Goal: Task Accomplishment & Management: Complete application form

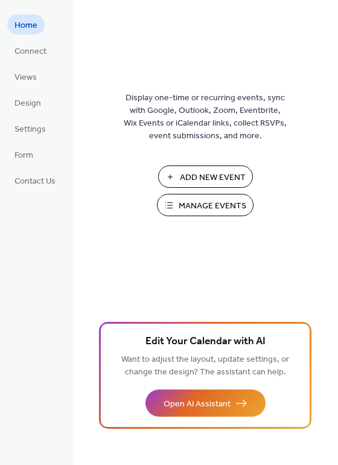
click at [199, 178] on span "Add New Event" at bounding box center [213, 177] width 66 height 13
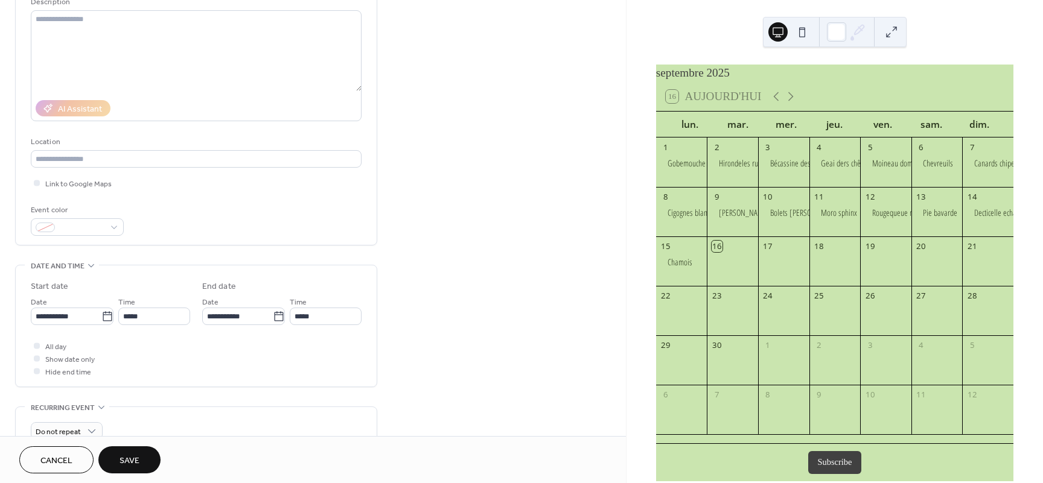
scroll to position [145, 0]
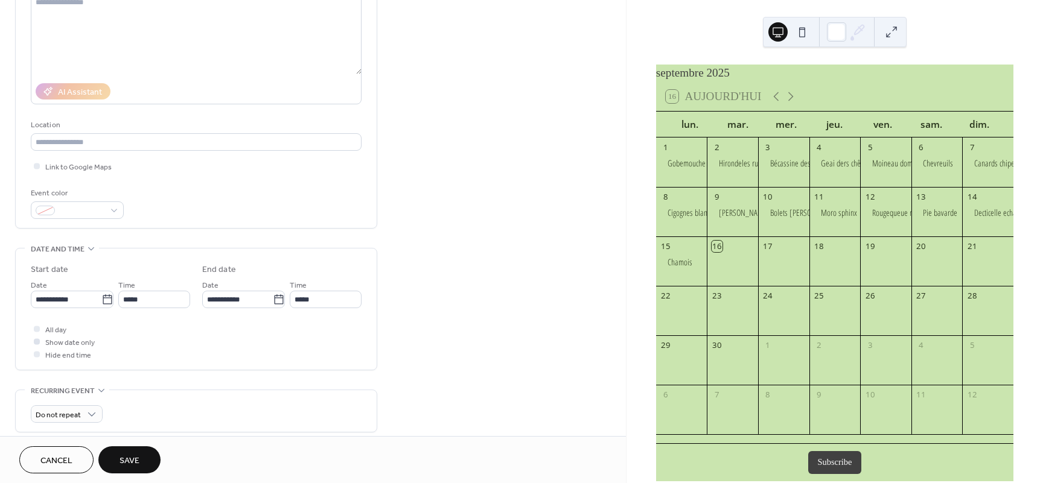
type input "**********"
click at [87, 347] on span "Show date only" at bounding box center [69, 343] width 49 height 13
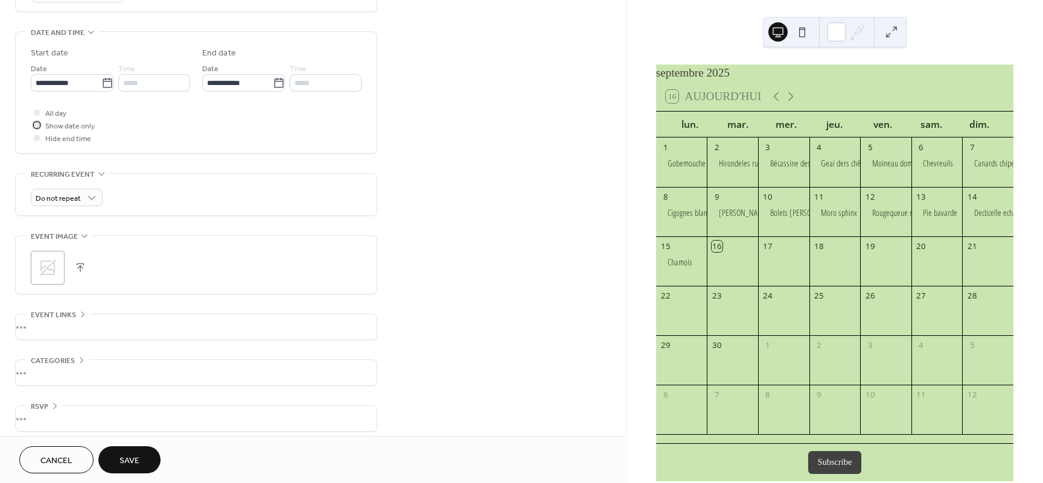
scroll to position [374, 0]
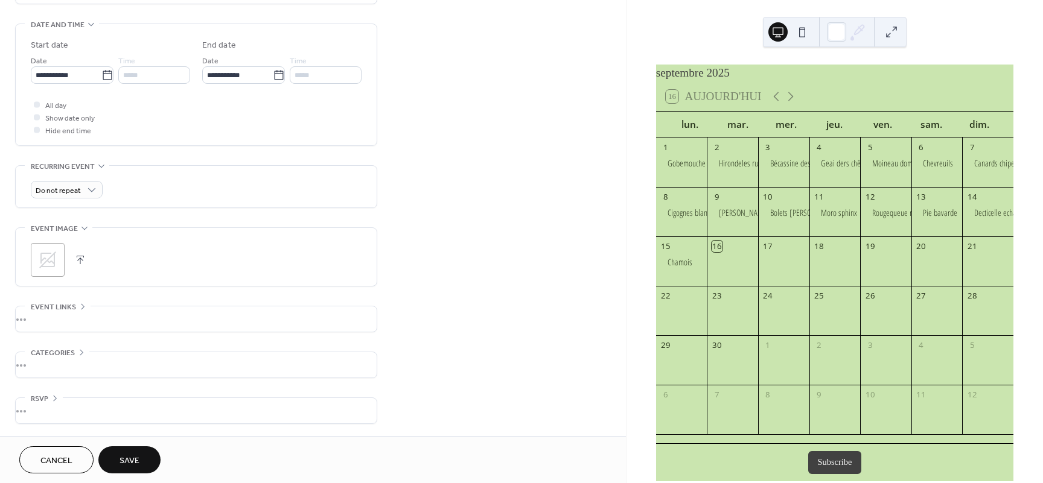
click at [82, 257] on button "button" at bounding box center [80, 260] width 17 height 17
click at [138, 458] on span "Save" at bounding box center [130, 461] width 20 height 13
